Goal: Transaction & Acquisition: Purchase product/service

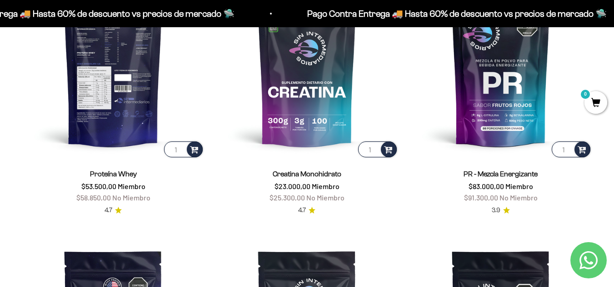
scroll to position [409, 0]
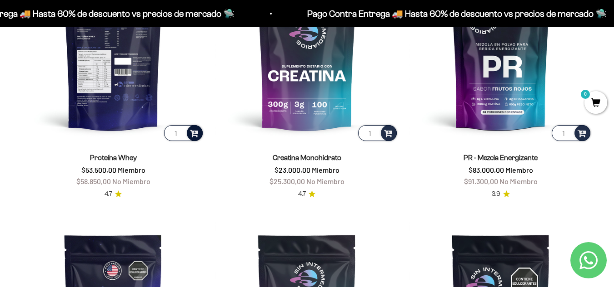
click at [192, 134] on span at bounding box center [194, 133] width 9 height 10
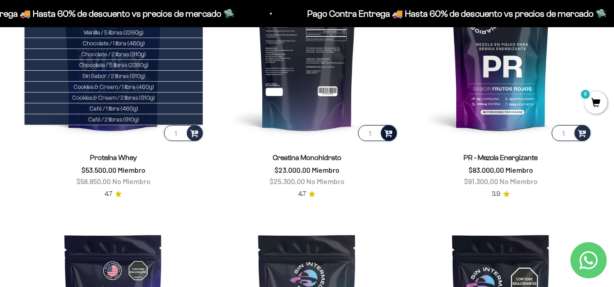
click at [391, 130] on span at bounding box center [388, 133] width 9 height 10
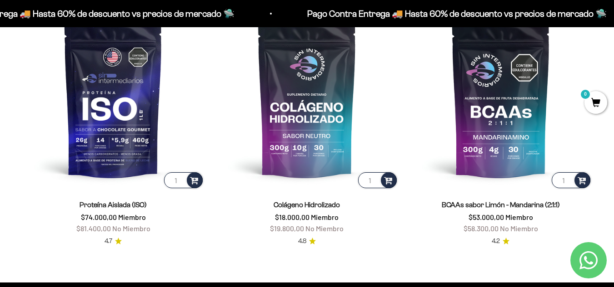
scroll to position [636, 0]
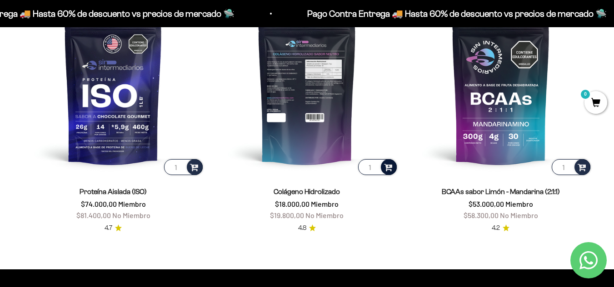
click at [389, 170] on span at bounding box center [388, 167] width 9 height 10
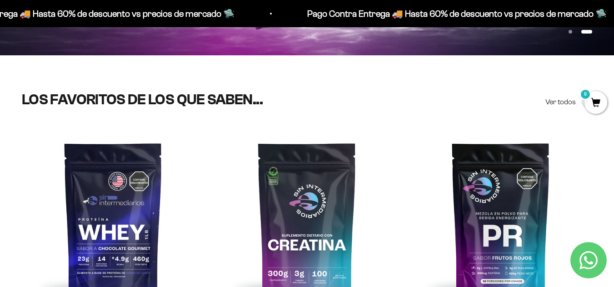
scroll to position [227, 0]
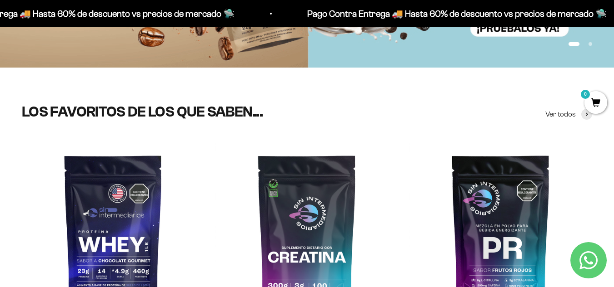
click at [595, 105] on span "0" at bounding box center [595, 102] width 23 height 23
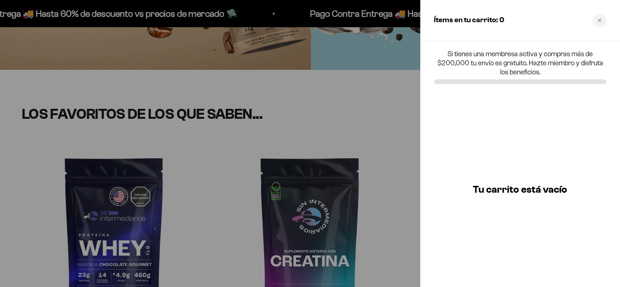
click at [311, 154] on div at bounding box center [310, 143] width 620 height 287
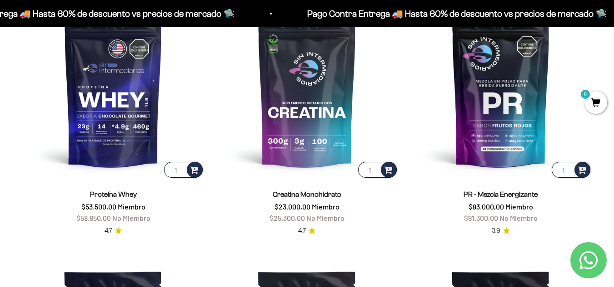
scroll to position [409, 0]
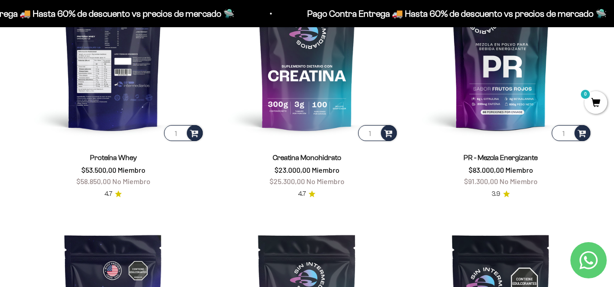
click at [175, 133] on input "1" at bounding box center [183, 133] width 39 height 16
click at [175, 133] on input "11" at bounding box center [183, 133] width 39 height 16
click at [179, 132] on input "2" at bounding box center [183, 133] width 39 height 16
type input "1"
click at [181, 137] on input "1" at bounding box center [183, 133] width 39 height 16
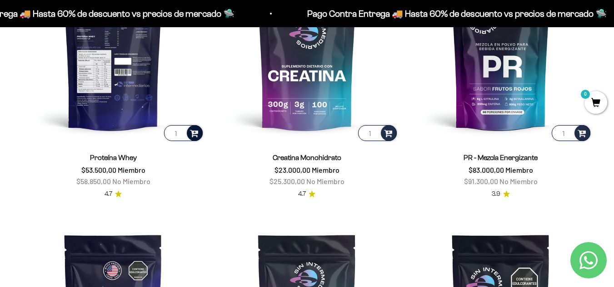
click at [192, 136] on span at bounding box center [194, 133] width 9 height 10
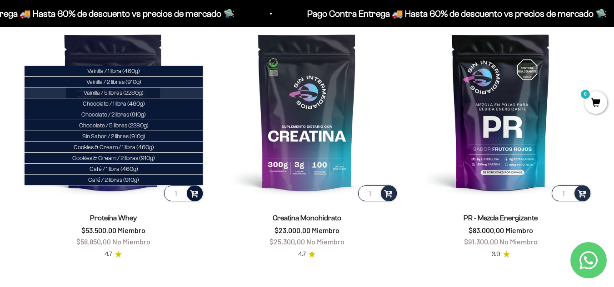
scroll to position [318, 0]
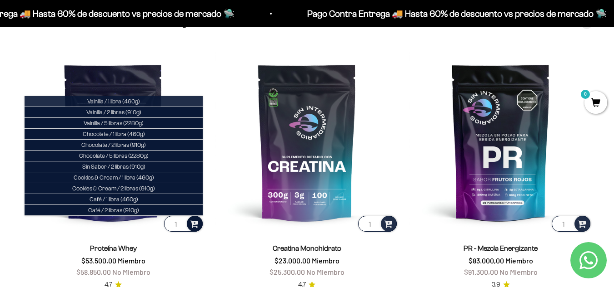
click at [139, 104] on span "Vainilla / 1 libra (460g)" at bounding box center [113, 101] width 53 height 7
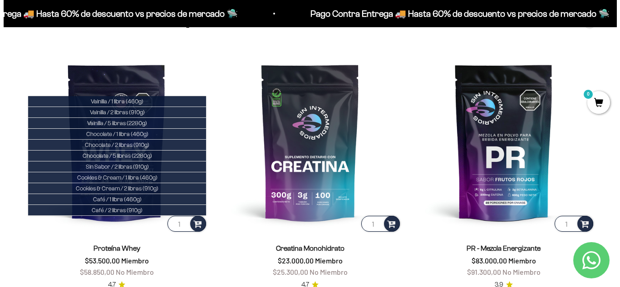
scroll to position [320, 0]
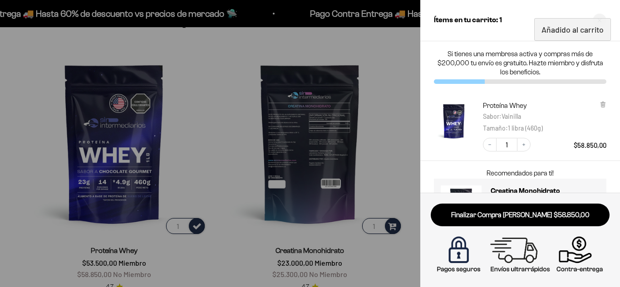
click at [398, 153] on div at bounding box center [310, 143] width 620 height 287
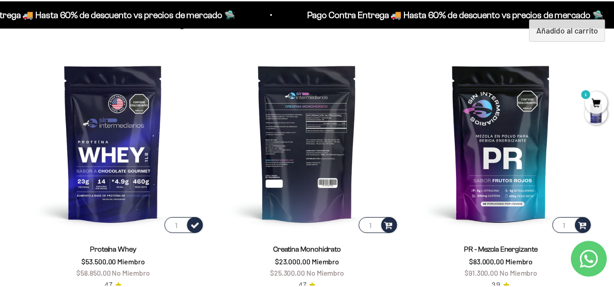
scroll to position [318, 0]
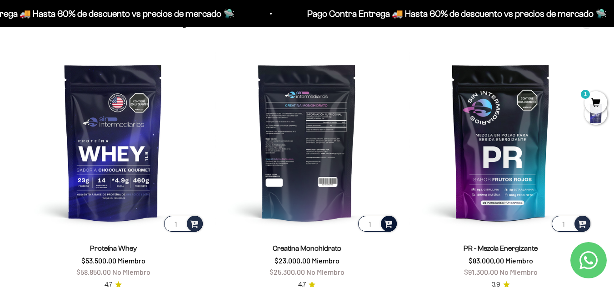
click at [393, 223] on div at bounding box center [389, 224] width 16 height 16
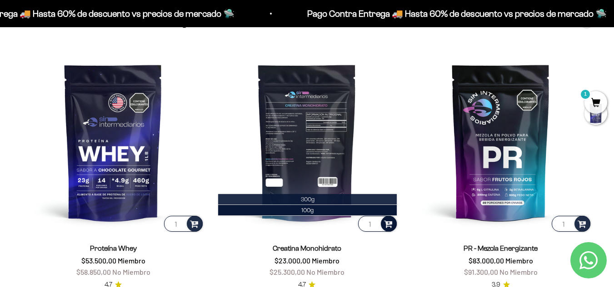
click at [338, 201] on li "300g" at bounding box center [307, 199] width 178 height 11
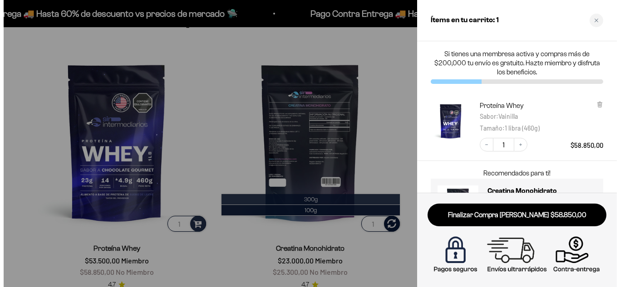
scroll to position [320, 0]
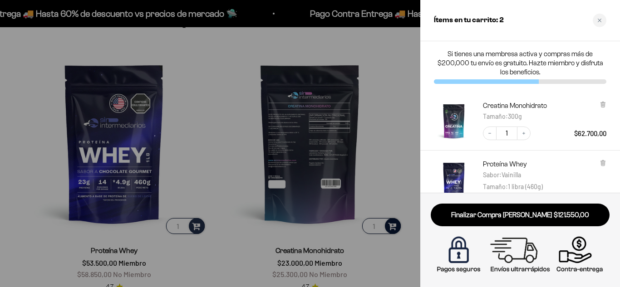
click at [375, 196] on div at bounding box center [310, 143] width 620 height 287
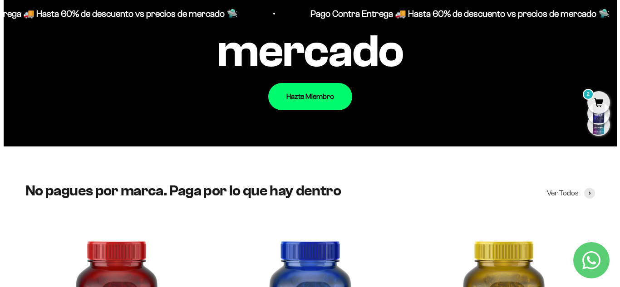
scroll to position [908, 0]
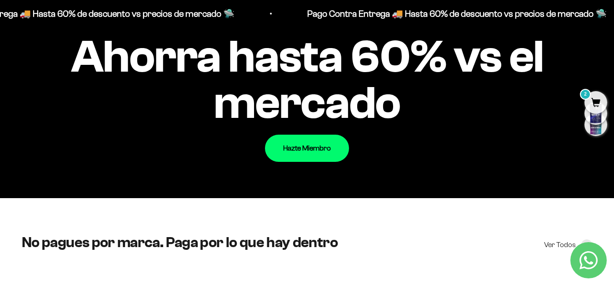
click at [598, 104] on span "2" at bounding box center [595, 102] width 23 height 23
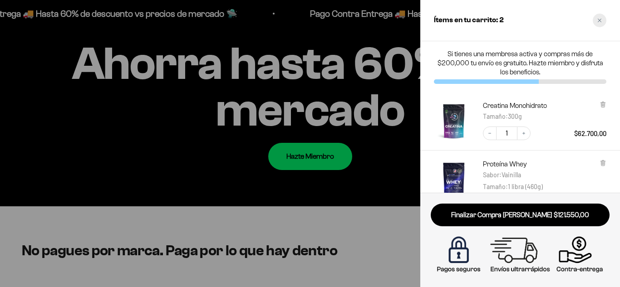
click at [595, 19] on div "Close cart" at bounding box center [600, 21] width 14 height 14
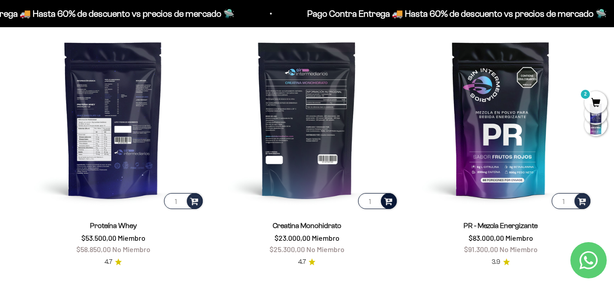
scroll to position [357, 0]
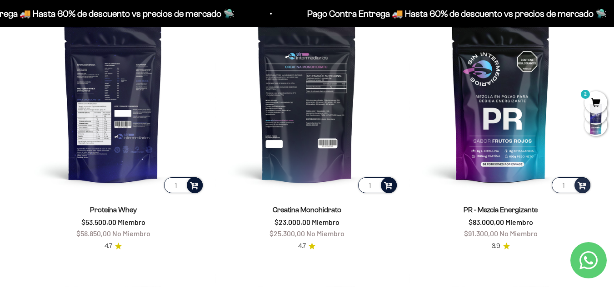
click at [194, 185] on span at bounding box center [194, 185] width 9 height 10
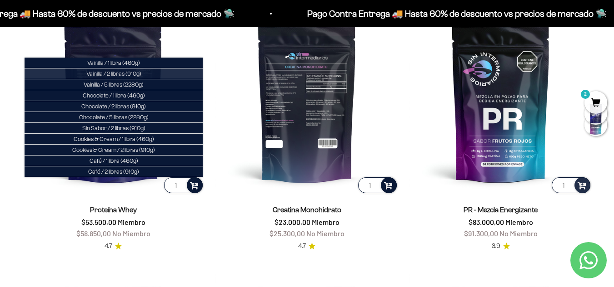
click at [168, 75] on li "Vainilla / 2 libras (910g)" at bounding box center [114, 74] width 178 height 11
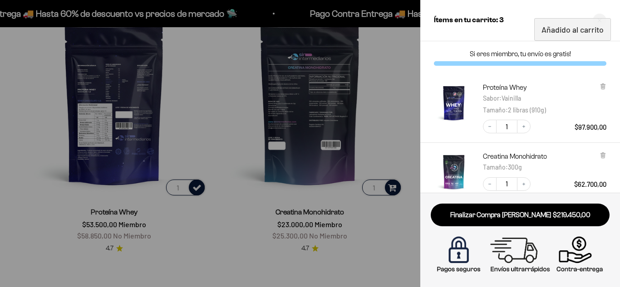
scroll to position [45, 0]
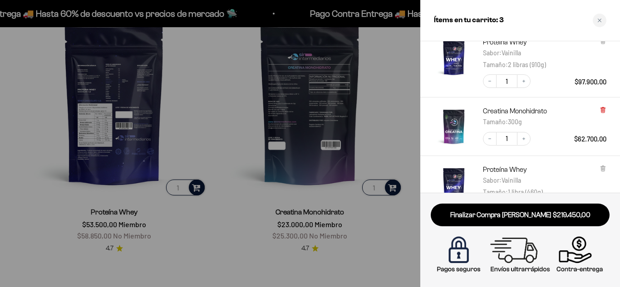
click at [602, 108] on icon at bounding box center [603, 110] width 7 height 7
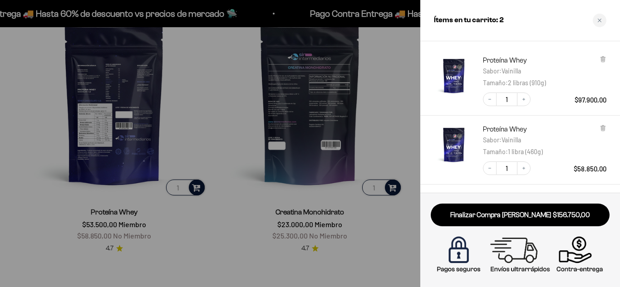
scroll to position [64, 0]
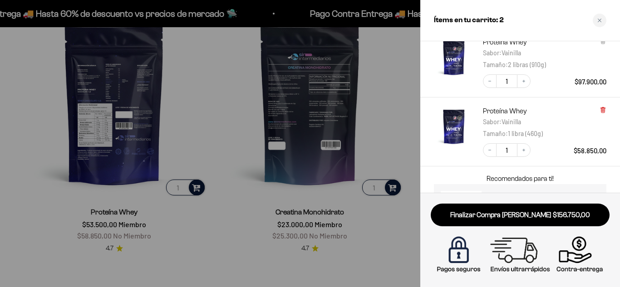
click at [604, 108] on icon at bounding box center [603, 110] width 2 height 5
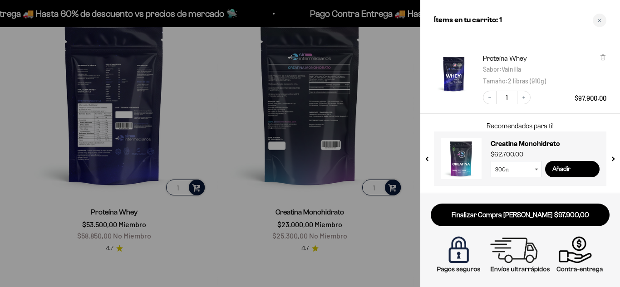
click at [289, 184] on div at bounding box center [310, 143] width 620 height 287
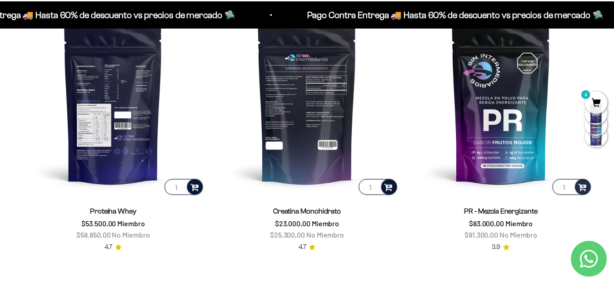
scroll to position [357, 0]
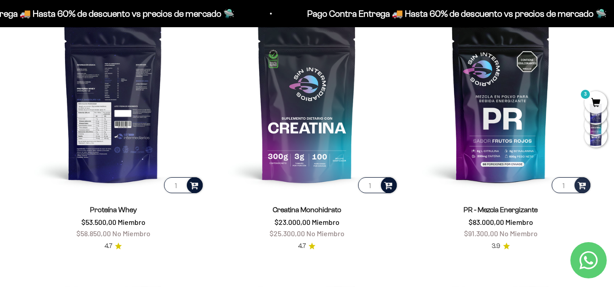
click at [384, 190] on span at bounding box center [388, 185] width 9 height 10
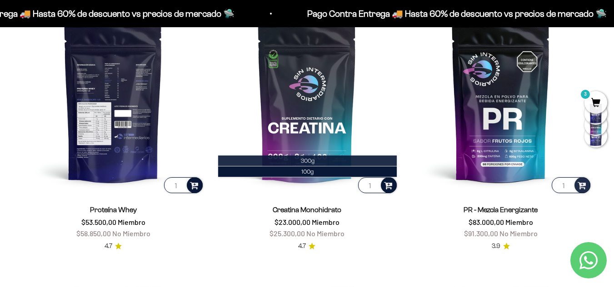
click at [342, 162] on li "300g" at bounding box center [307, 161] width 178 height 11
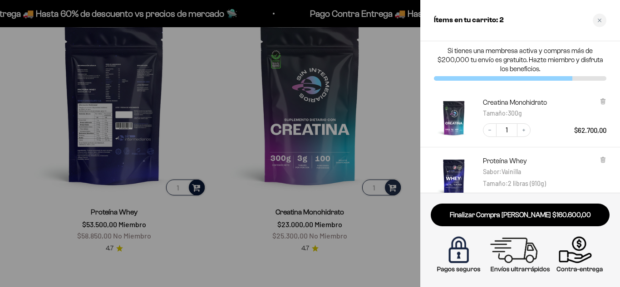
scroll to position [0, 0]
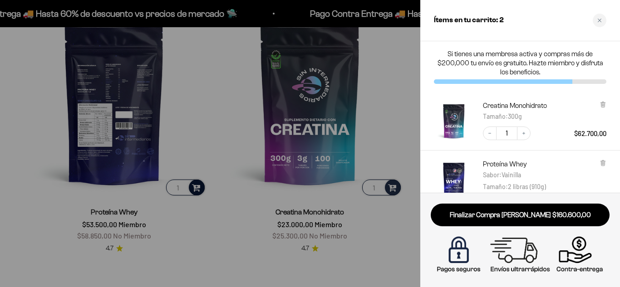
click at [373, 231] on div at bounding box center [310, 143] width 620 height 287
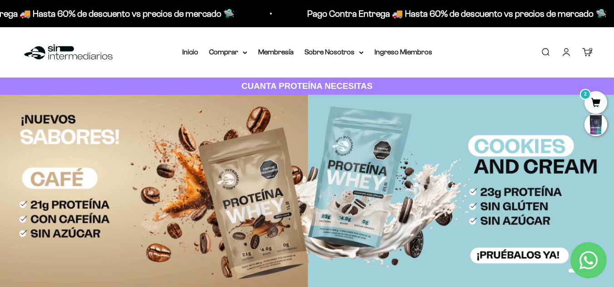
click at [582, 50] on link "Carrito 2" at bounding box center [587, 52] width 10 height 10
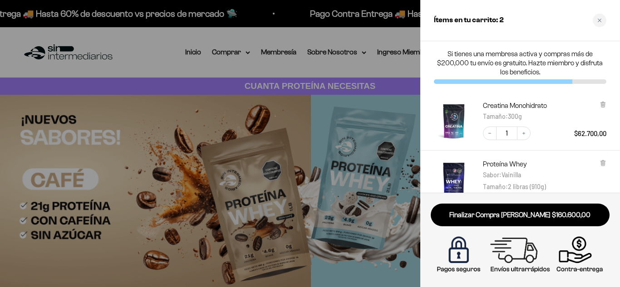
drag, startPoint x: 391, startPoint y: 64, endPoint x: 620, endPoint y: 47, distance: 230.0
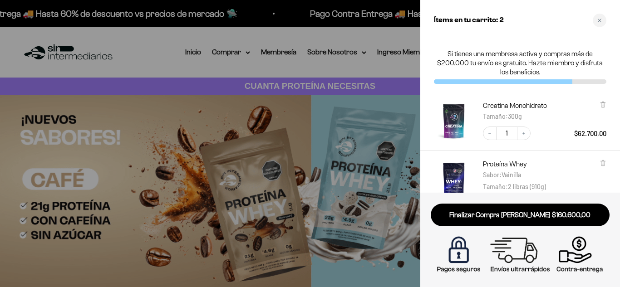
click at [391, 63] on div at bounding box center [310, 143] width 620 height 287
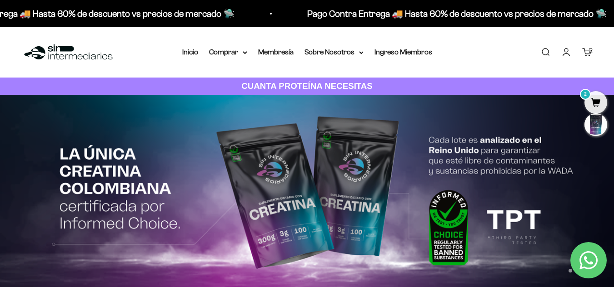
click at [547, 53] on link "Buscar" at bounding box center [545, 52] width 10 height 10
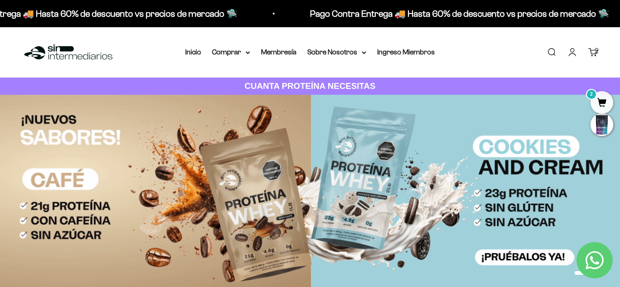
type input "magnesio"
click at [0, 0] on link "[MEDICAL_DATA] - [PERSON_NAME] Precio de oferta $47.300,00 COP" at bounding box center [0, 0] width 0 height 0
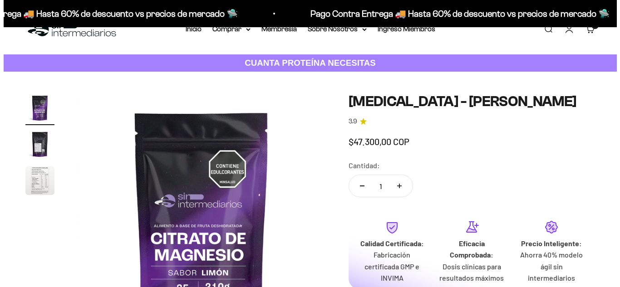
scroll to position [91, 0]
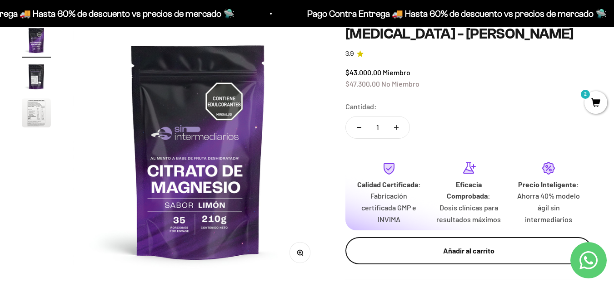
click at [455, 255] on div "Añadir al carrito" at bounding box center [468, 251] width 210 height 12
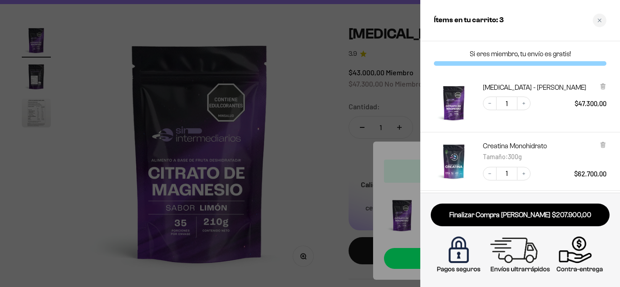
click at [349, 199] on div at bounding box center [310, 143] width 620 height 287
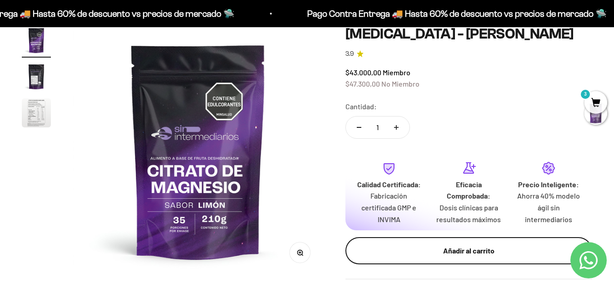
click at [461, 255] on div "Añadir al carrito" at bounding box center [468, 251] width 210 height 12
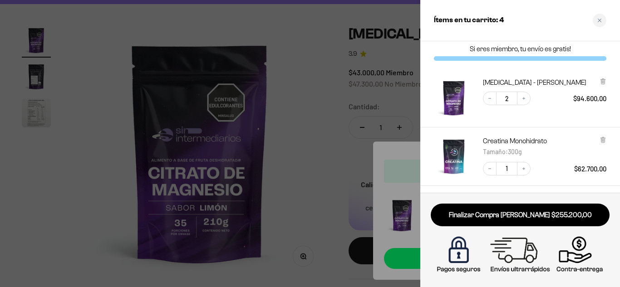
scroll to position [0, 0]
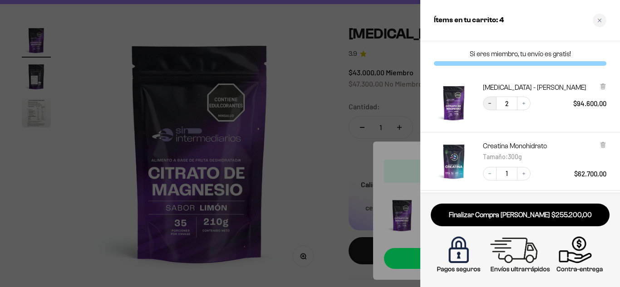
click at [488, 106] on icon "Decrease quantity" at bounding box center [489, 103] width 5 height 5
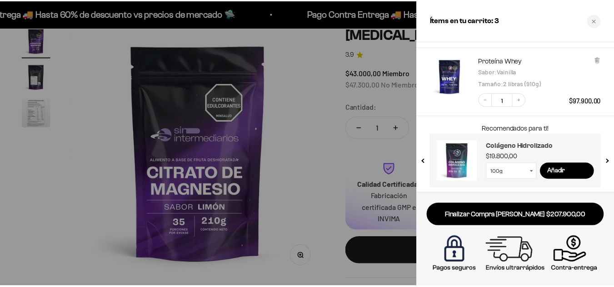
scroll to position [146, 0]
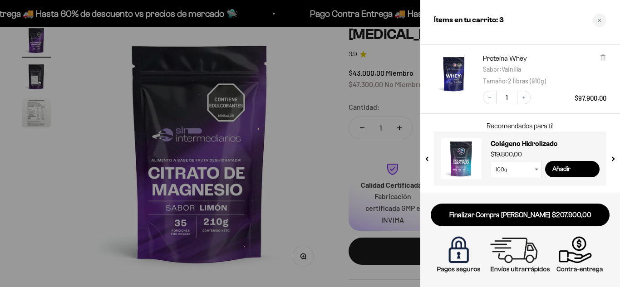
click at [352, 167] on div at bounding box center [310, 143] width 620 height 287
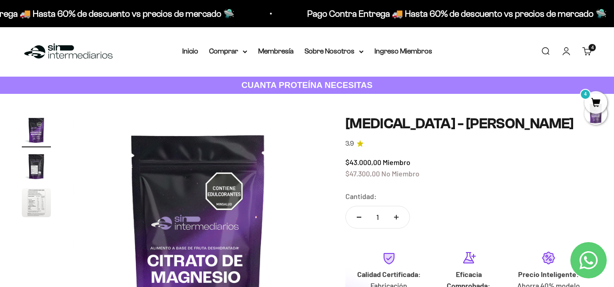
scroll to position [0, 0]
